Goal: Task Accomplishment & Management: Complete application form

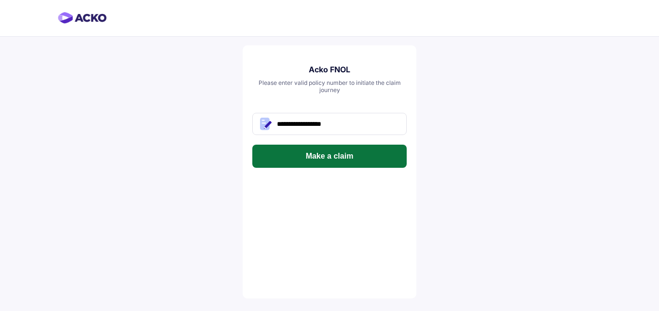
click at [367, 158] on button "Make a claim" at bounding box center [329, 156] width 154 height 23
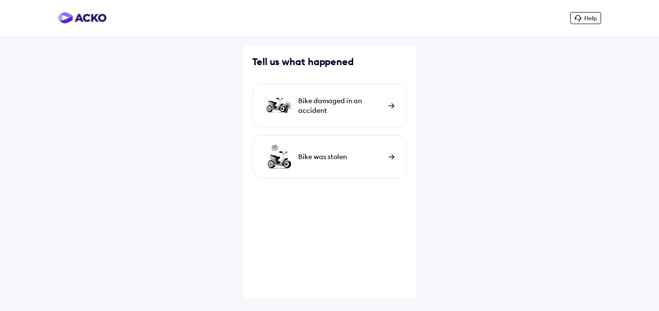
click at [329, 116] on div "Bike damaged in an accident" at bounding box center [329, 105] width 154 height 43
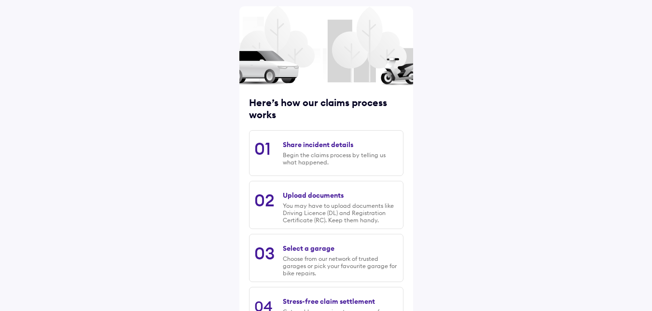
scroll to position [121, 0]
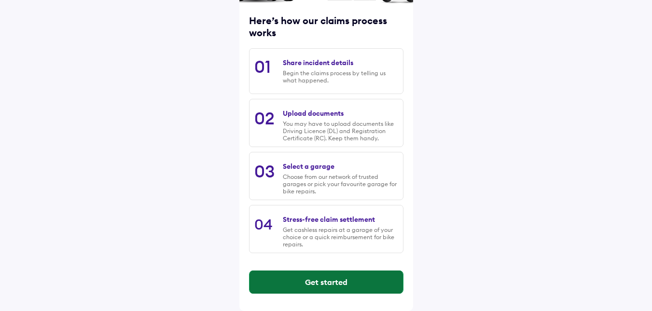
click at [314, 276] on button "Get started" at bounding box center [325, 282] width 153 height 23
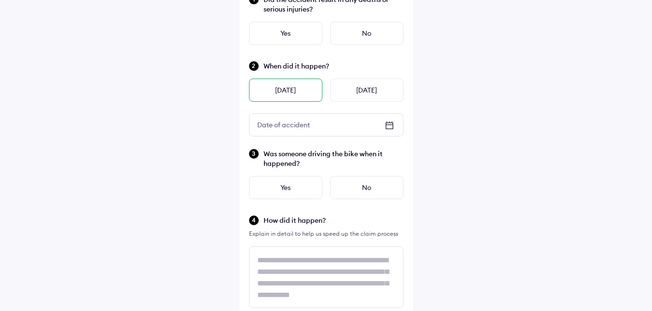
scroll to position [96, 0]
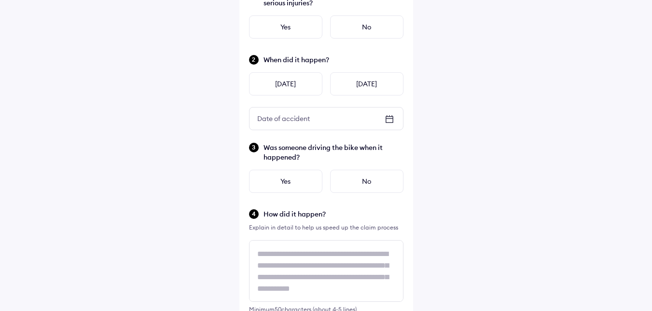
click at [388, 118] on icon at bounding box center [388, 118] width 7 height 1
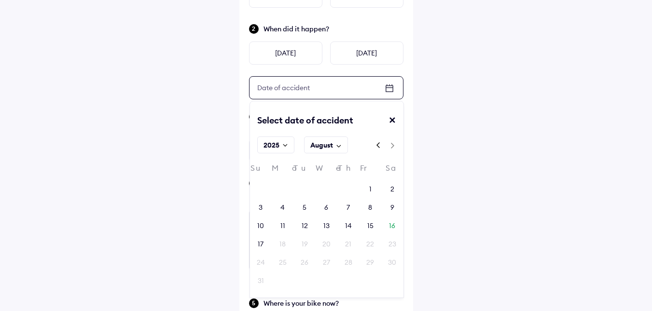
scroll to position [145, 0]
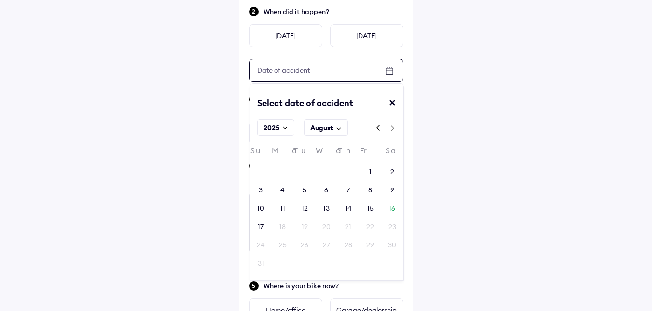
click at [371, 205] on div "15" at bounding box center [370, 209] width 6 height 10
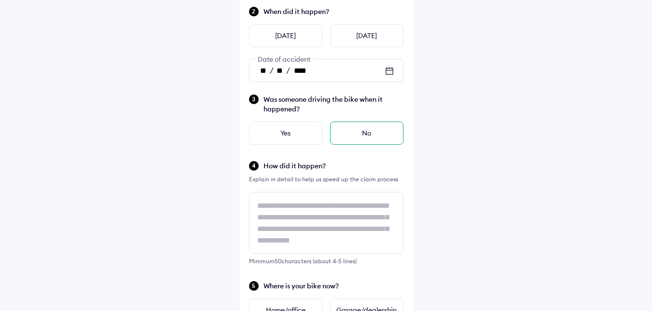
click at [353, 132] on div "No" at bounding box center [366, 133] width 73 height 23
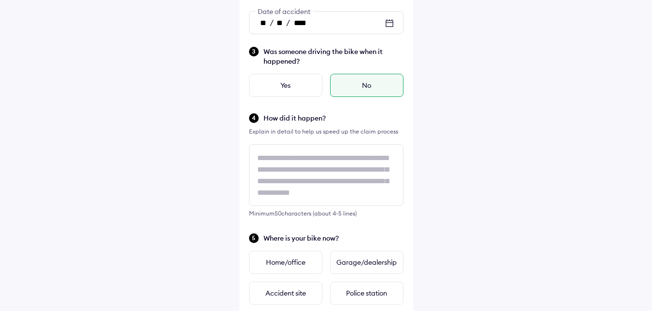
scroll to position [193, 0]
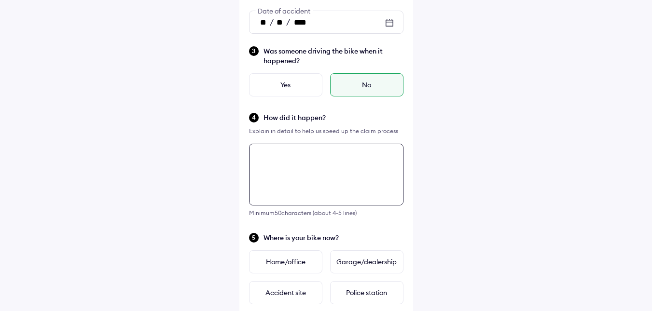
click at [336, 162] on textarea at bounding box center [326, 175] width 154 height 62
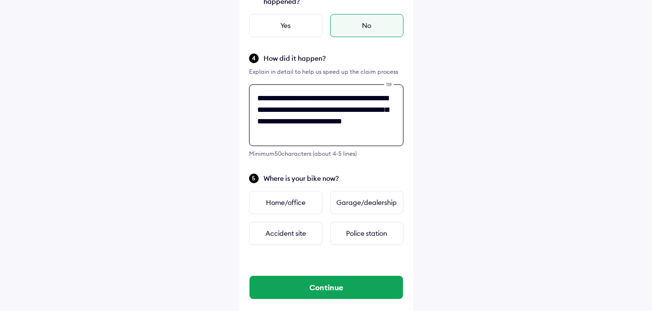
scroll to position [269, 0]
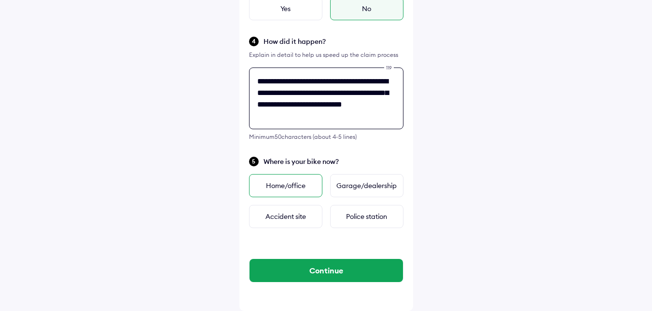
type textarea "**********"
click at [289, 182] on div "Home/office" at bounding box center [285, 185] width 73 height 23
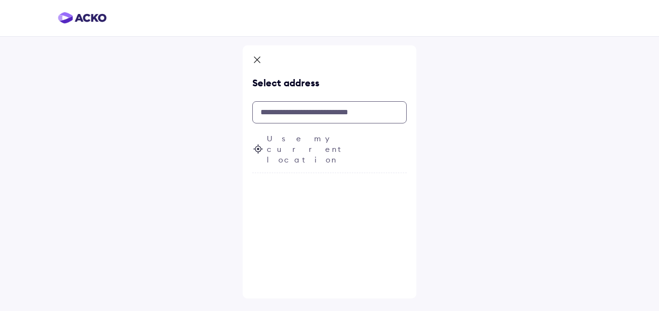
click at [305, 112] on input "text" at bounding box center [329, 112] width 154 height 22
paste input "**********"
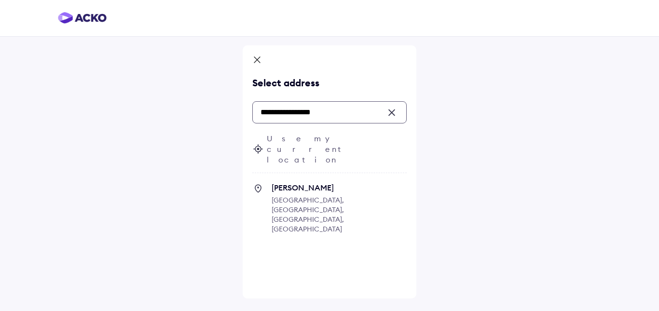
click at [259, 183] on icon at bounding box center [258, 189] width 12 height 12
type input "**********"
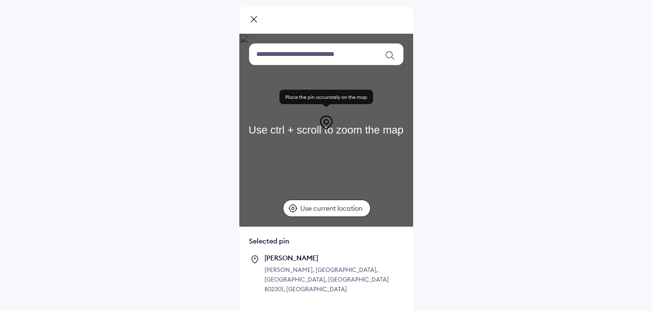
scroll to position [55, 0]
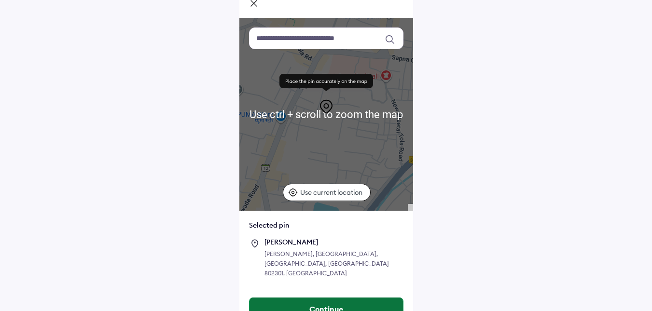
click at [320, 298] on button "Continue" at bounding box center [325, 309] width 153 height 23
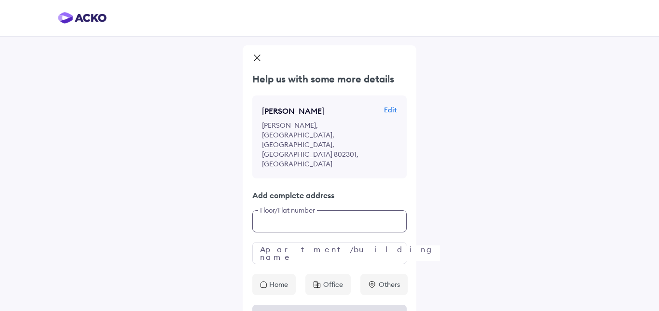
click at [309, 210] on input "text" at bounding box center [329, 221] width 154 height 22
type input "***"
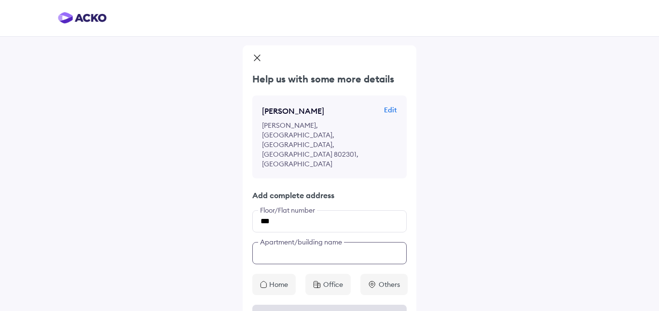
click at [308, 242] on input "text" at bounding box center [329, 253] width 154 height 22
type input "***"
click at [262, 281] on icon at bounding box center [263, 285] width 7 height 8
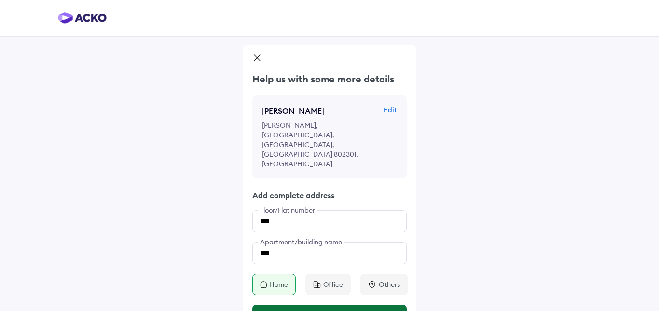
click at [311, 305] on button "Continue" at bounding box center [329, 316] width 154 height 23
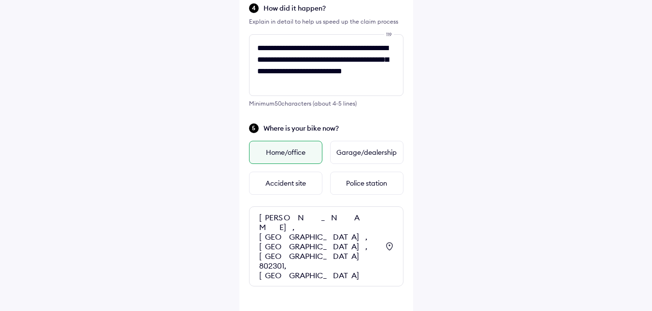
scroll to position [313, 0]
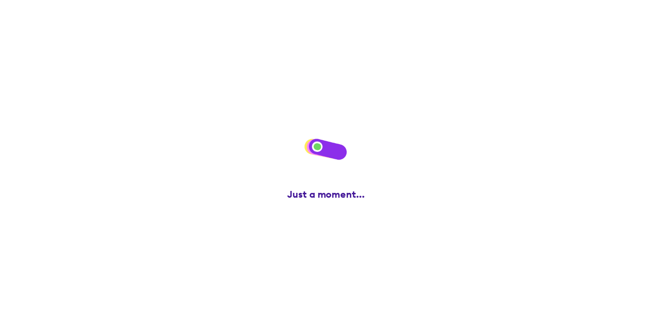
scroll to position [0, 0]
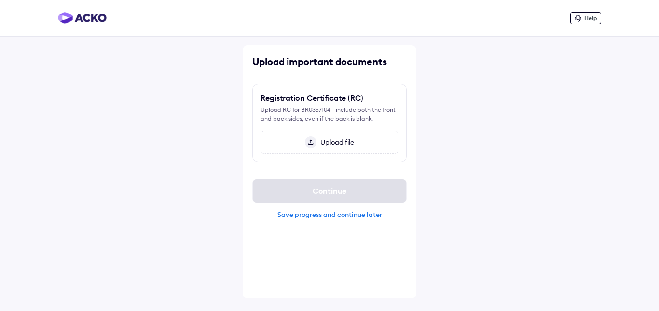
click at [342, 140] on span "Upload file" at bounding box center [335, 142] width 38 height 9
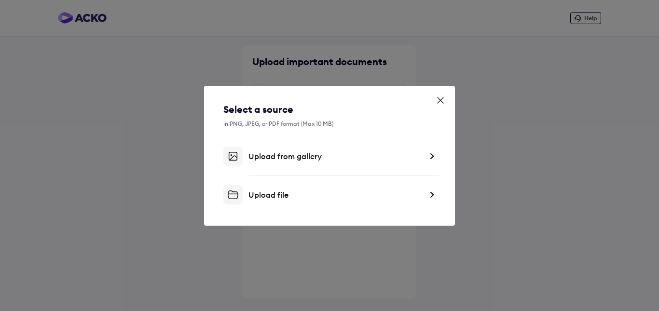
click at [294, 199] on div "Upload file" at bounding box center [335, 195] width 174 height 10
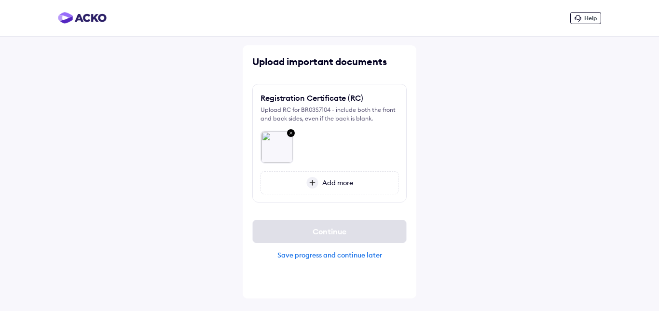
click at [330, 183] on span "Add more" at bounding box center [335, 182] width 35 height 9
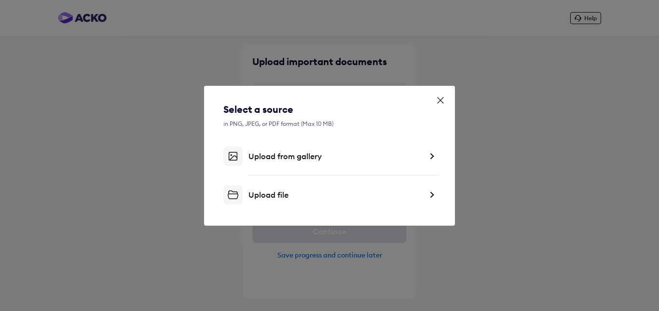
click at [264, 200] on div "Upload file" at bounding box center [329, 194] width 212 height 19
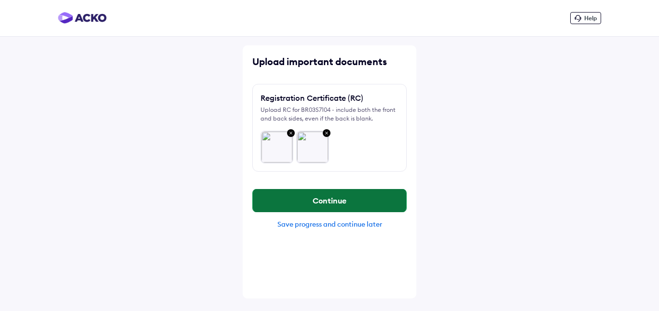
click at [345, 199] on button "Continue" at bounding box center [329, 200] width 153 height 23
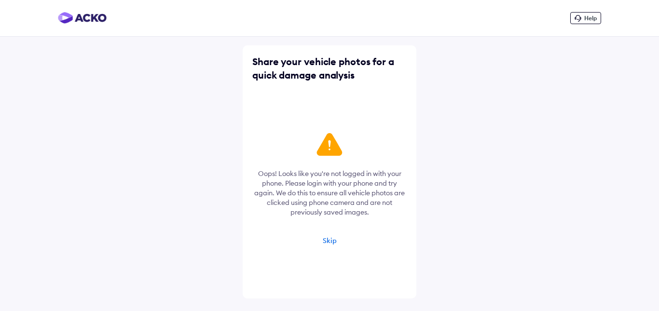
click at [332, 239] on div "Skip" at bounding box center [330, 240] width 14 height 9
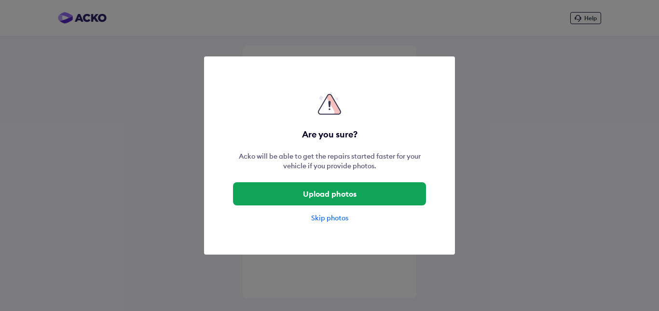
click at [328, 214] on div "Skip photos" at bounding box center [329, 218] width 193 height 10
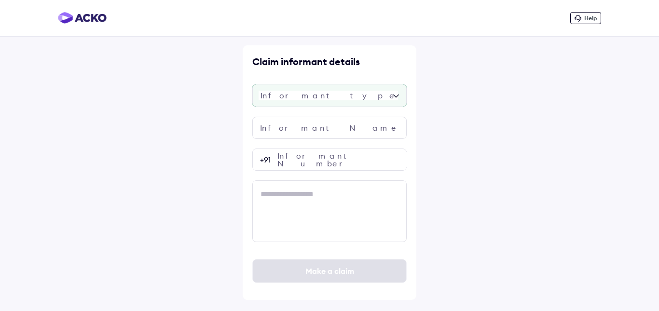
click at [328, 92] on div at bounding box center [329, 95] width 154 height 23
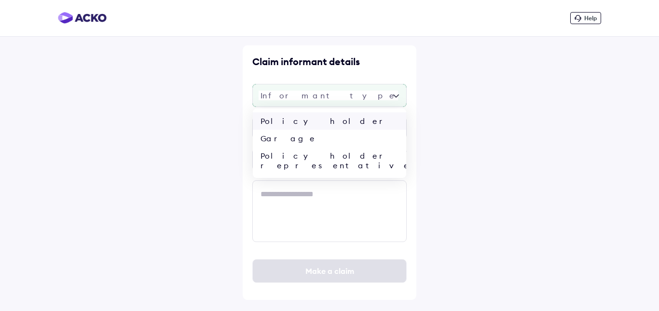
click at [322, 126] on div "Policy holder" at bounding box center [329, 120] width 153 height 17
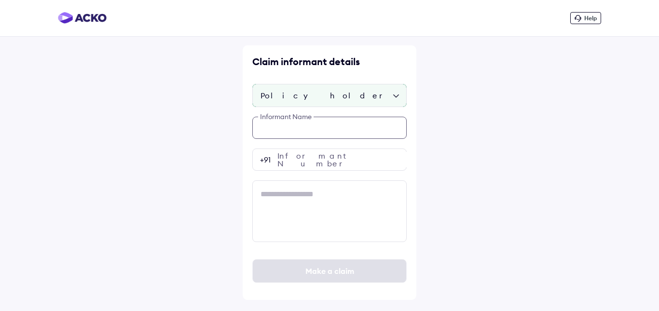
click at [321, 126] on input "text" at bounding box center [329, 128] width 154 height 22
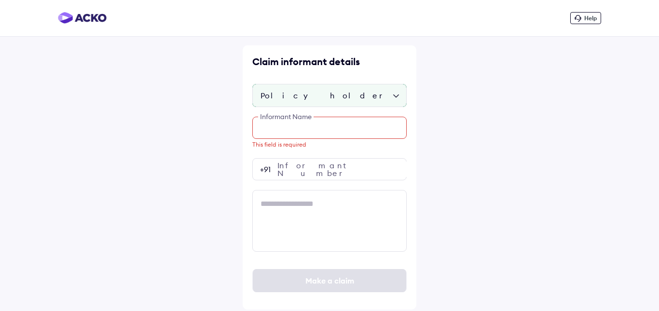
click at [295, 136] on input "text" at bounding box center [329, 128] width 154 height 22
paste input "**********"
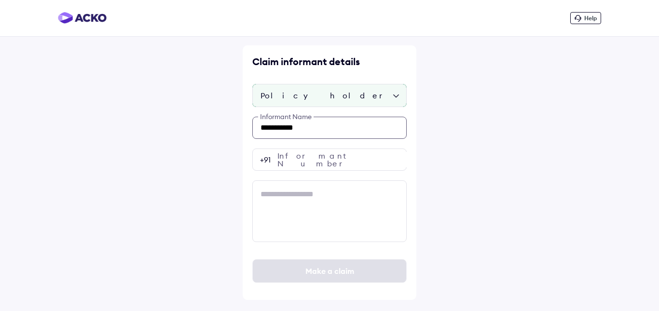
type input "**********"
click at [323, 160] on input "number" at bounding box center [329, 160] width 154 height 22
paste input "**********"
type input "**********"
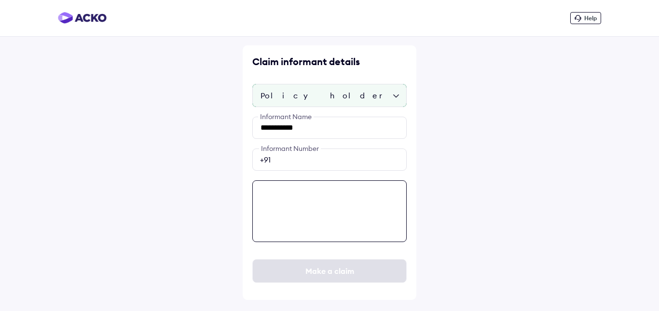
click at [293, 215] on textarea at bounding box center [329, 211] width 154 height 62
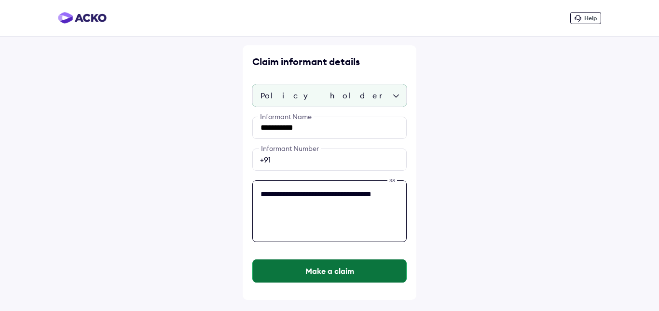
type textarea "**********"
click at [337, 264] on button "Make a claim" at bounding box center [329, 271] width 153 height 23
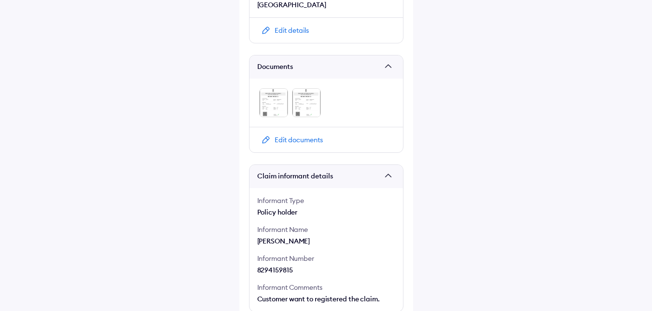
scroll to position [471, 0]
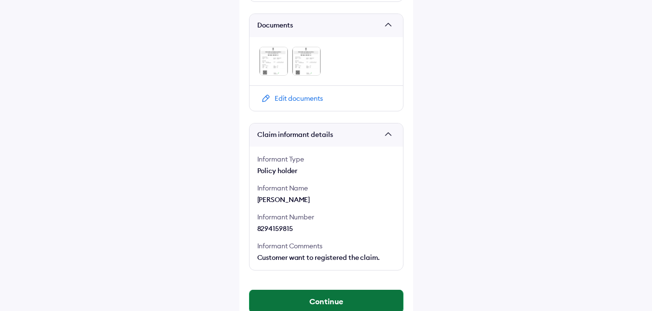
click at [342, 290] on button "Continue" at bounding box center [325, 301] width 153 height 23
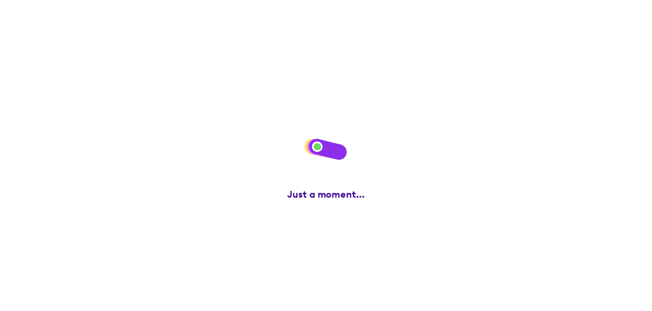
scroll to position [0, 0]
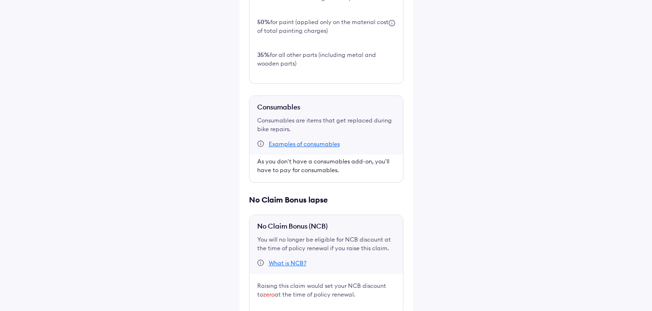
scroll to position [450, 0]
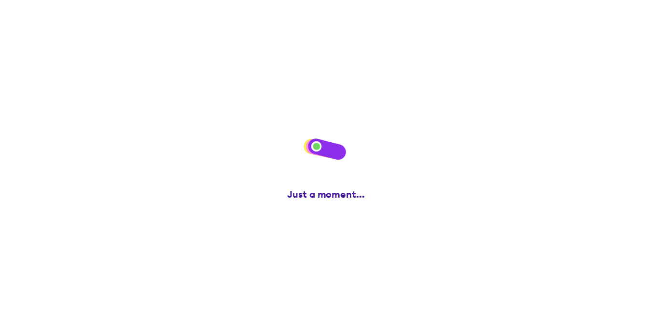
scroll to position [0, 0]
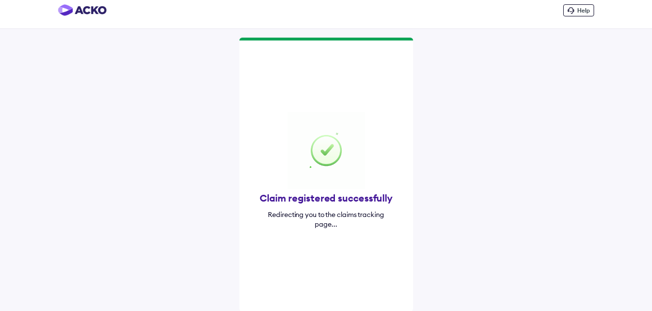
scroll to position [10, 0]
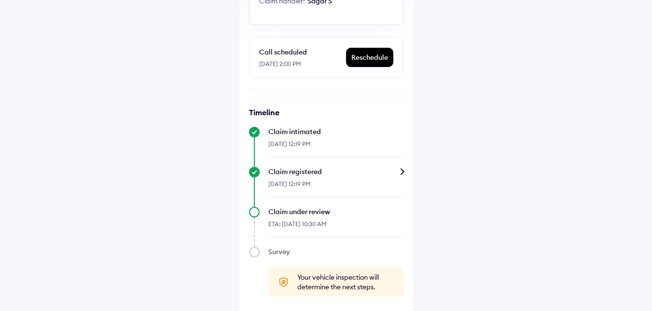
scroll to position [182, 0]
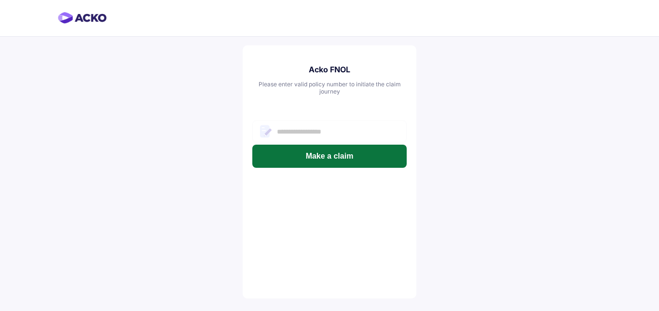
click at [376, 158] on button "Make a claim" at bounding box center [329, 156] width 154 height 23
